Goal: Information Seeking & Learning: Understand process/instructions

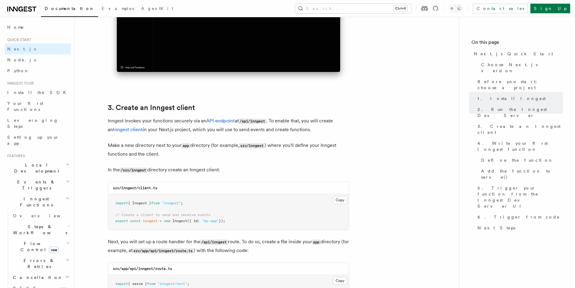
scroll to position [694, 0]
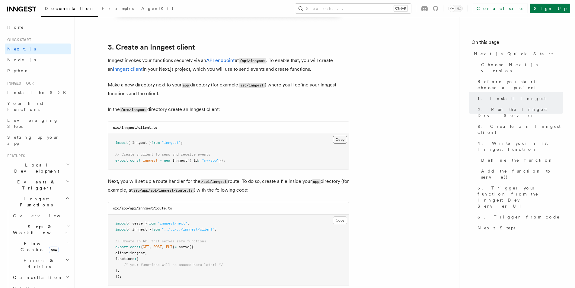
click at [344, 137] on button "Copy Copied" at bounding box center [340, 140] width 14 height 8
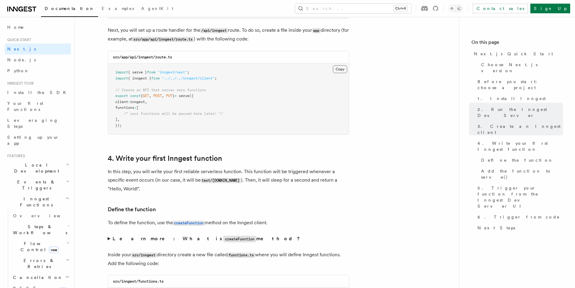
click at [340, 70] on button "Copy Copied" at bounding box center [340, 69] width 14 height 8
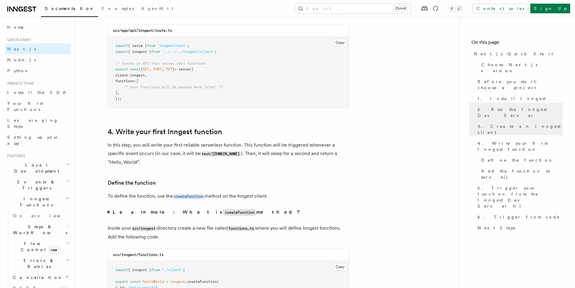
scroll to position [996, 0]
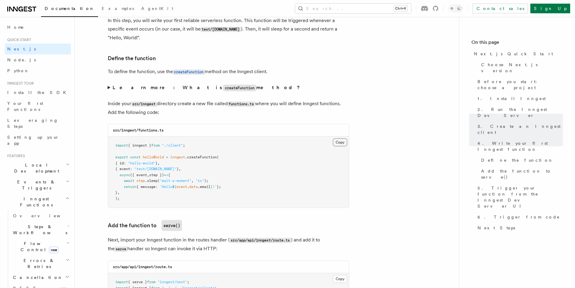
click at [339, 144] on button "Copy Copied" at bounding box center [340, 142] width 14 height 8
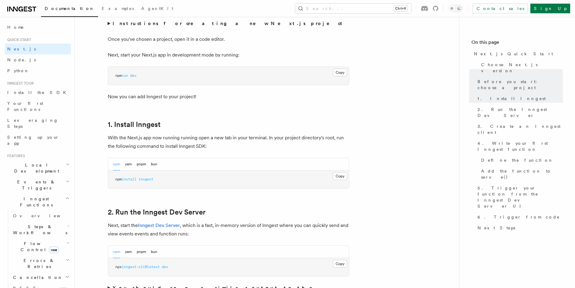
scroll to position [242, 0]
click at [344, 177] on button "Copy Copied" at bounding box center [340, 175] width 14 height 8
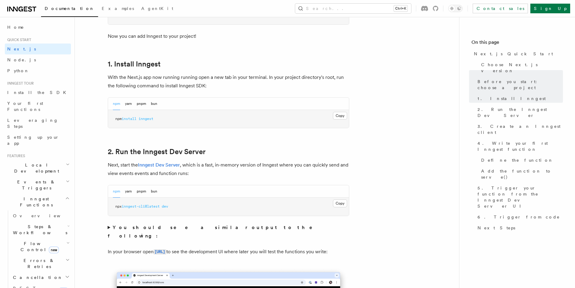
scroll to position [302, 0]
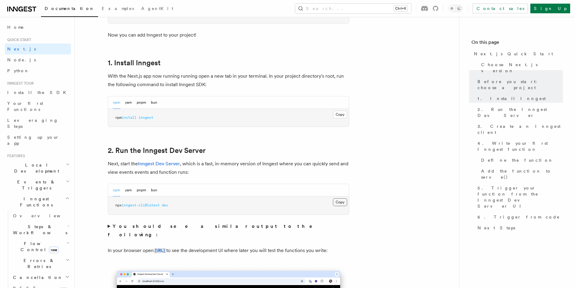
click at [341, 202] on button "Copy Copied" at bounding box center [340, 202] width 14 height 8
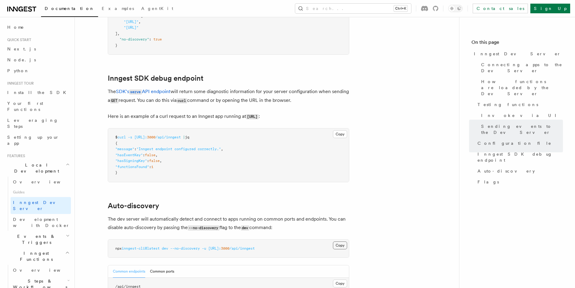
click at [338, 241] on button "Copy Copied" at bounding box center [340, 245] width 14 height 8
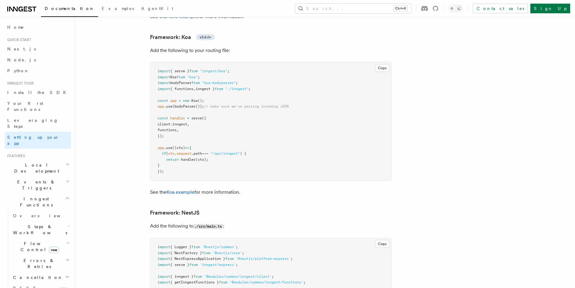
scroll to position [3432, 0]
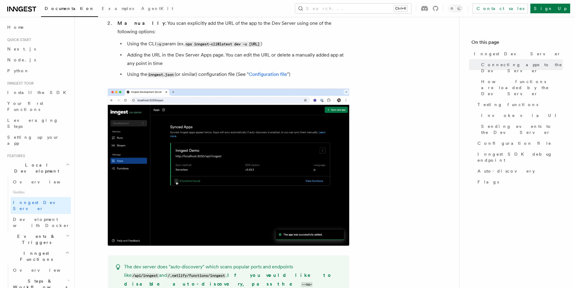
scroll to position [418, 0]
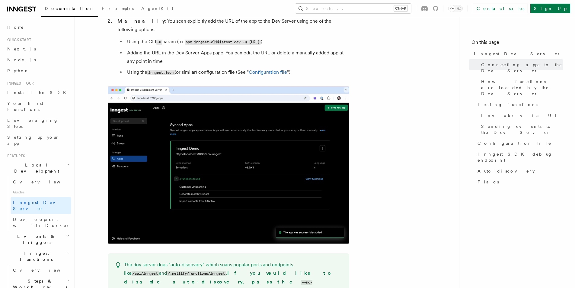
click at [227, 143] on img at bounding box center [229, 164] width 242 height 157
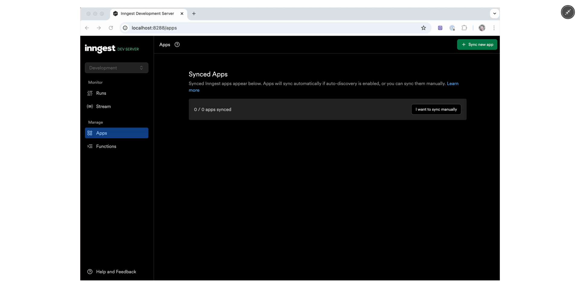
click at [527, 79] on div at bounding box center [290, 144] width 580 height 288
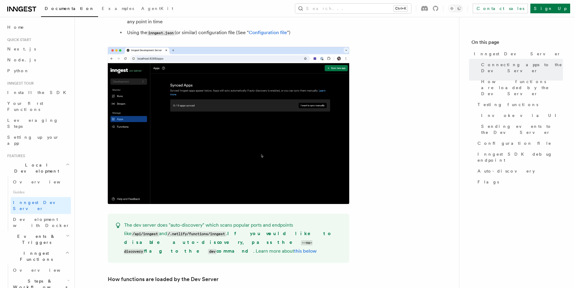
scroll to position [307, 0]
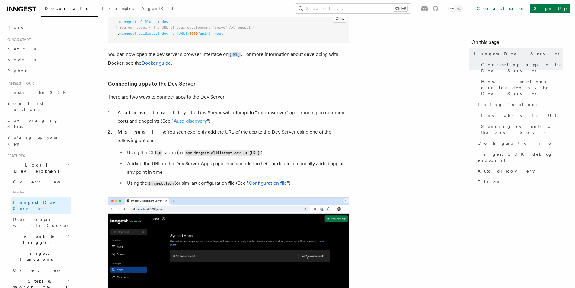
click at [174, 121] on link "Auto-discovery" at bounding box center [191, 121] width 34 height 6
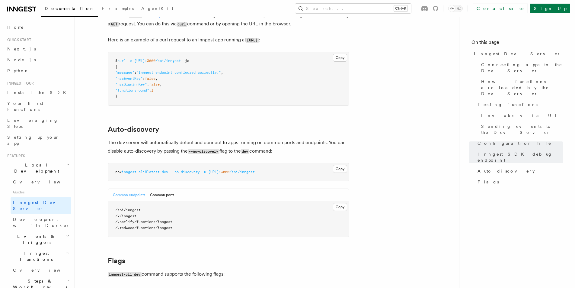
scroll to position [1764, 0]
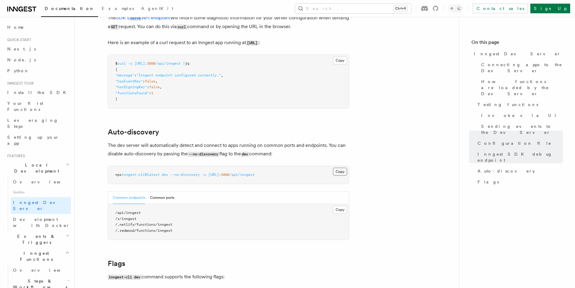
click at [339, 168] on button "Copy Copied" at bounding box center [340, 172] width 14 height 8
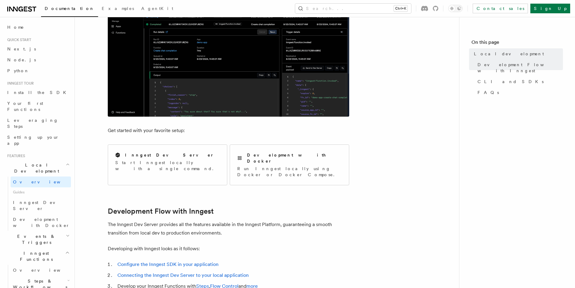
scroll to position [60, 0]
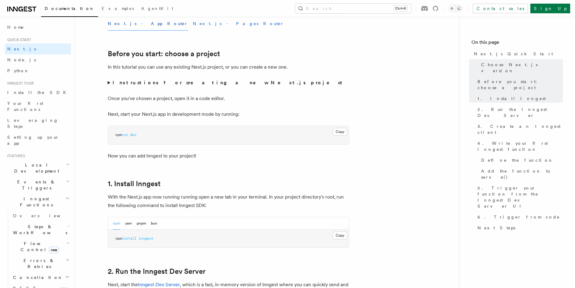
click at [193, 24] on button "Next.js - Pages Router" at bounding box center [238, 24] width 91 height 14
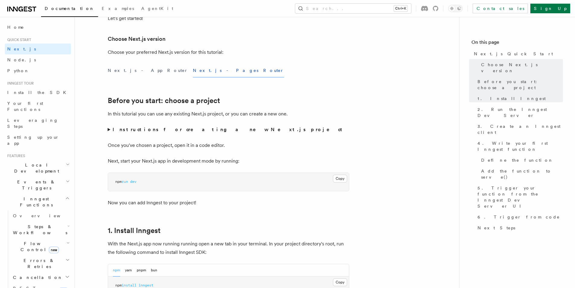
scroll to position [60, 0]
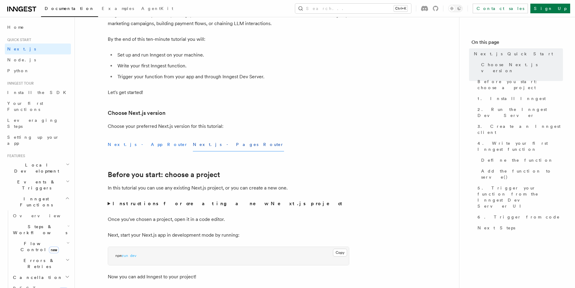
click at [123, 144] on button "Next.js - App Router" at bounding box center [148, 145] width 80 height 14
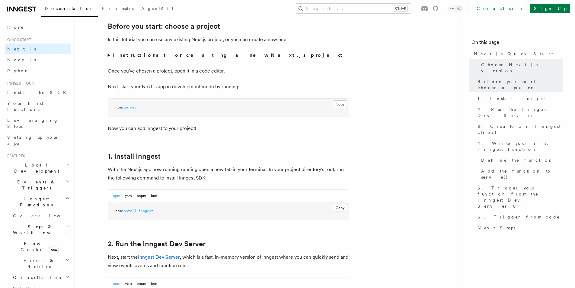
scroll to position [211, 0]
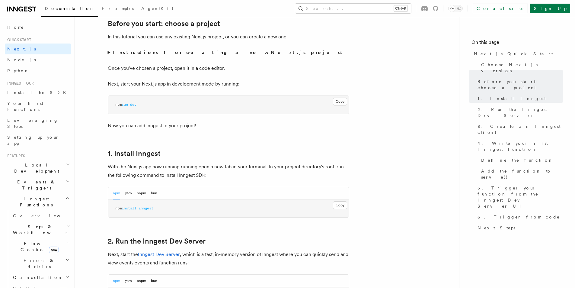
click at [110, 54] on summary "Instructions for creating a new Next.js project" at bounding box center [229, 52] width 242 height 8
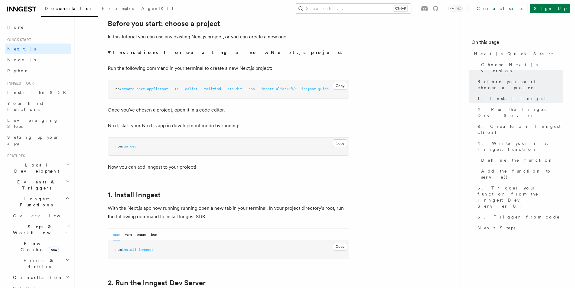
click at [284, 88] on span "--import-alias=" at bounding box center [273, 89] width 32 height 4
click at [299, 89] on span "'@/*'" at bounding box center [294, 89] width 11 height 4
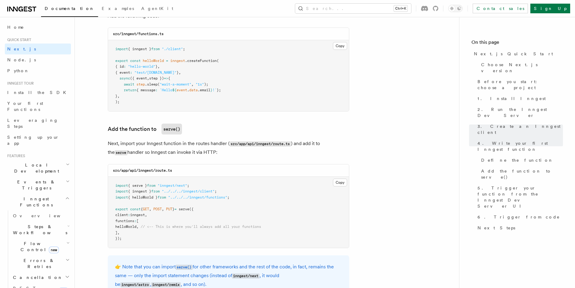
scroll to position [1147, 0]
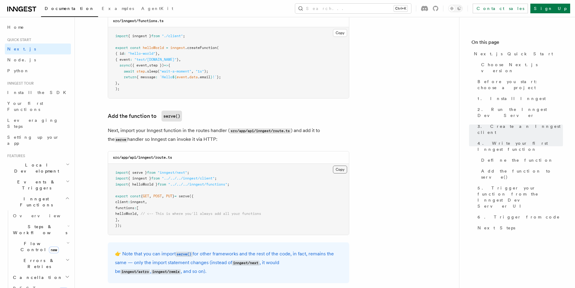
click at [342, 171] on button "Copy Copied" at bounding box center [340, 169] width 14 height 8
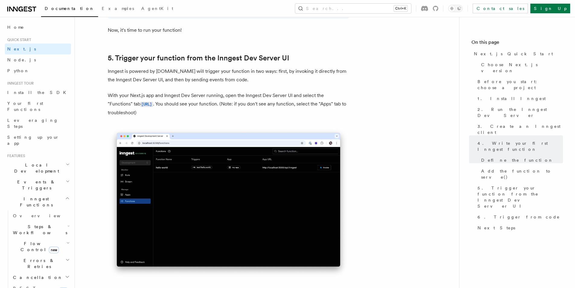
scroll to position [1419, 0]
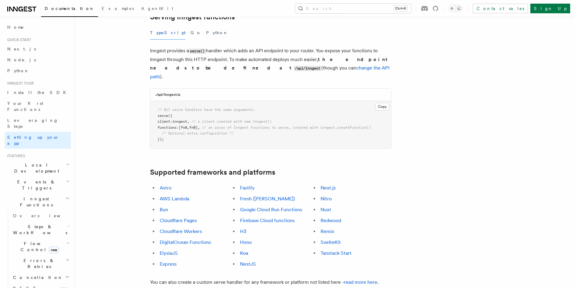
scroll to position [242, 0]
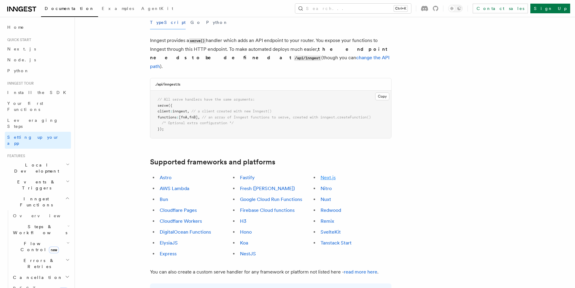
click at [327, 175] on link "Next.js" at bounding box center [328, 178] width 15 height 6
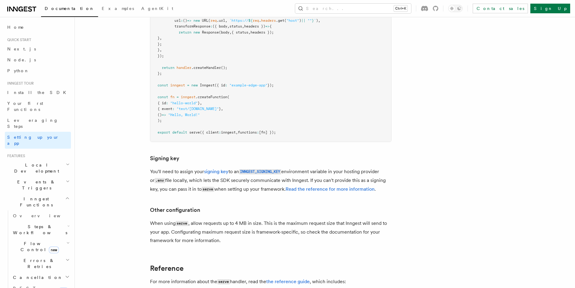
scroll to position [5249, 0]
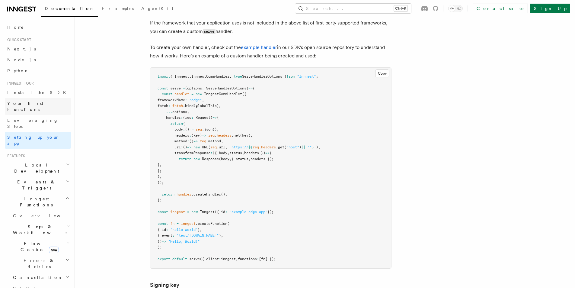
click at [19, 105] on span "Your first Functions" at bounding box center [25, 106] width 36 height 11
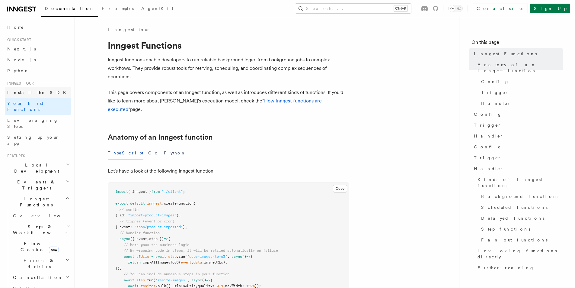
click at [18, 96] on link "Install the SDK" at bounding box center [38, 92] width 66 height 11
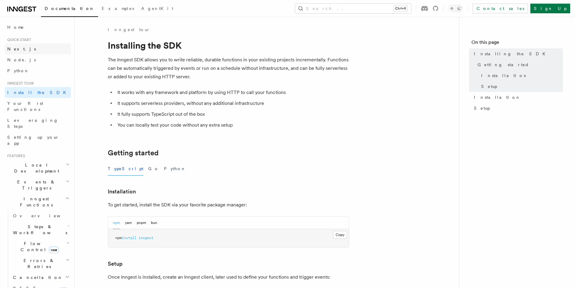
click at [16, 49] on span "Next.js" at bounding box center [21, 49] width 29 height 5
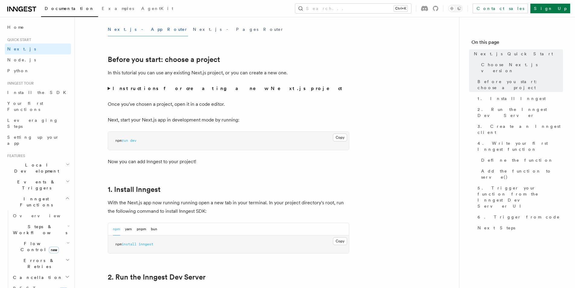
scroll to position [211, 0]
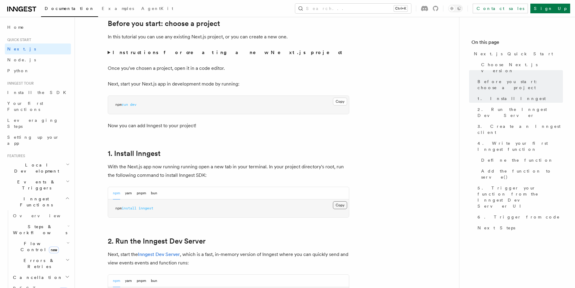
click at [344, 205] on button "Copy Copied" at bounding box center [340, 205] width 14 height 8
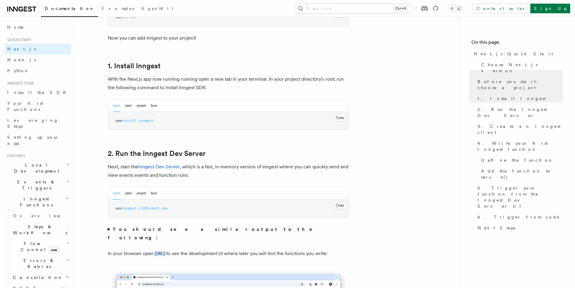
scroll to position [302, 0]
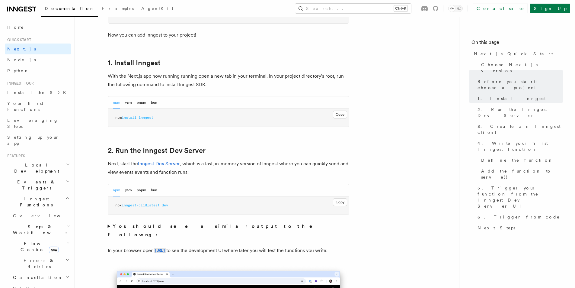
drag, startPoint x: 342, startPoint y: 204, endPoint x: 354, endPoint y: 206, distance: 13.2
click at [342, 204] on button "Copy Copied" at bounding box center [340, 202] width 14 height 8
click at [339, 202] on button "Copy Copied" at bounding box center [340, 202] width 14 height 8
click at [342, 204] on button "Copy Copied" at bounding box center [340, 202] width 14 height 8
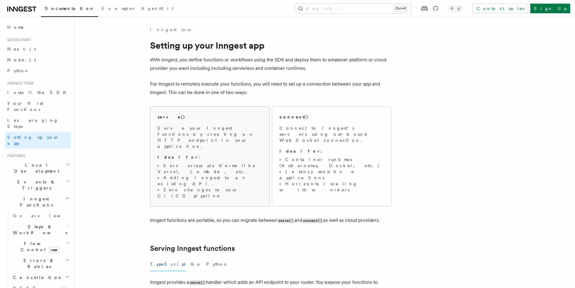
click at [166, 123] on div "serve() Serve your Inngest functions by creating an HTTP endpoint in your appli…" at bounding box center [210, 156] width 104 height 85
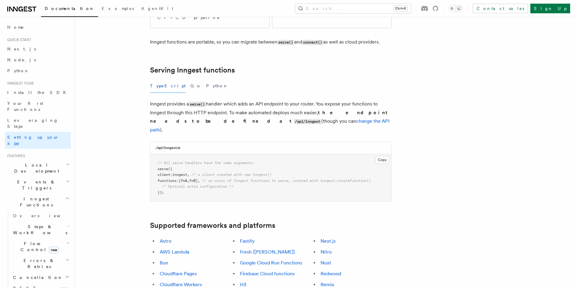
scroll to position [185, 0]
